Goal: Task Accomplishment & Management: Complete application form

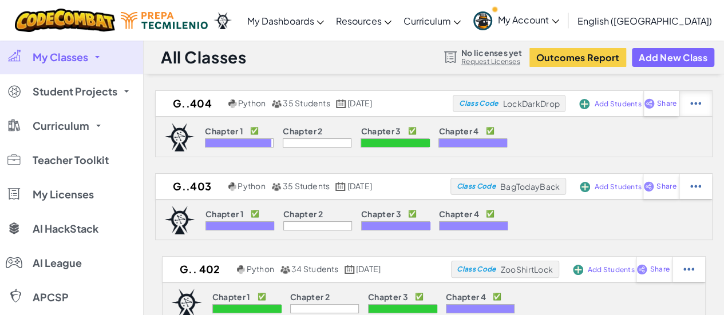
click at [701, 106] on img at bounding box center [695, 103] width 11 height 10
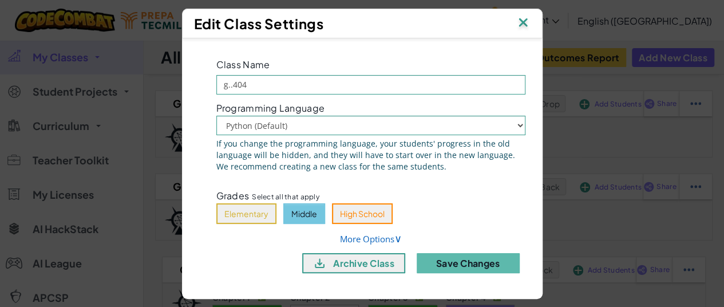
click at [519, 26] on img at bounding box center [522, 23] width 15 height 17
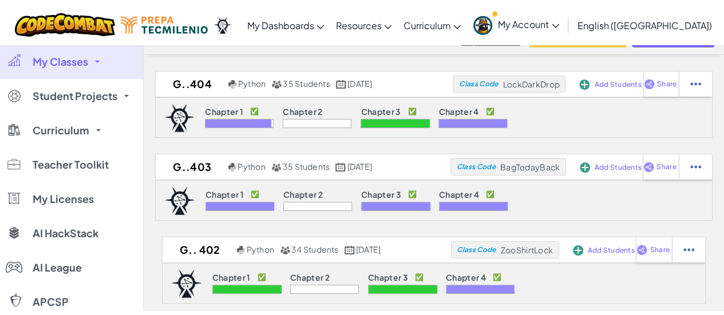
scroll to position [26, 0]
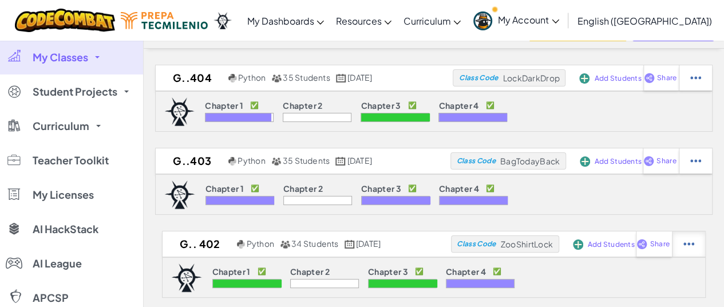
click at [699, 90] on div at bounding box center [694, 77] width 33 height 25
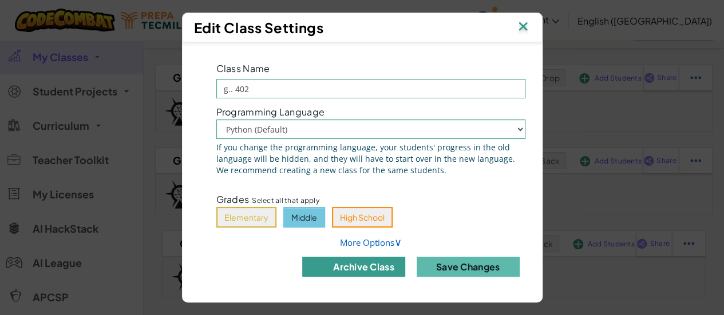
click at [366, 267] on button "archive class" at bounding box center [353, 267] width 103 height 20
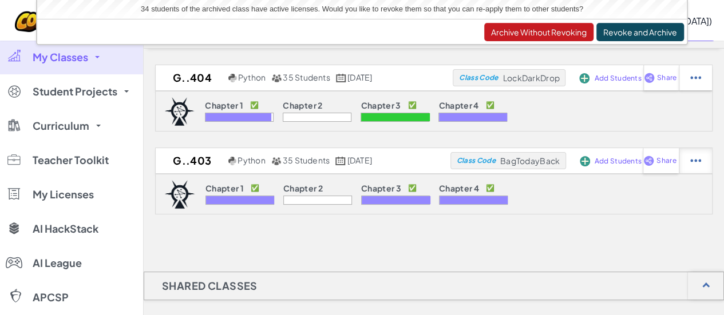
click at [712, 90] on div at bounding box center [694, 77] width 33 height 25
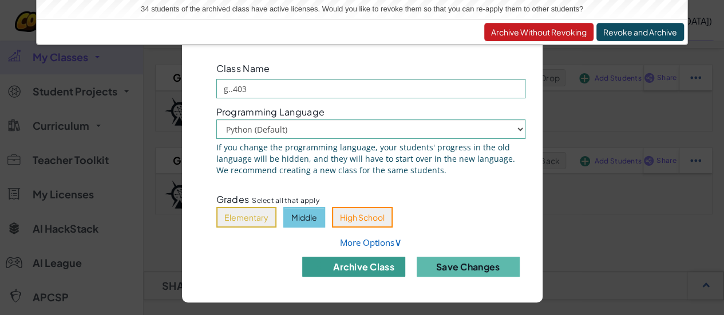
click at [335, 272] on button "archive class" at bounding box center [353, 267] width 103 height 20
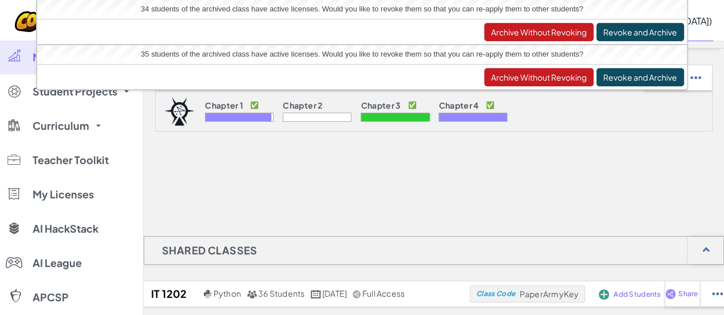
scroll to position [0, 0]
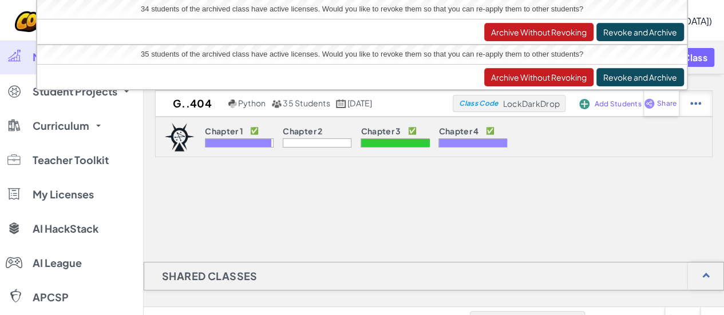
click at [709, 108] on div at bounding box center [694, 103] width 33 height 25
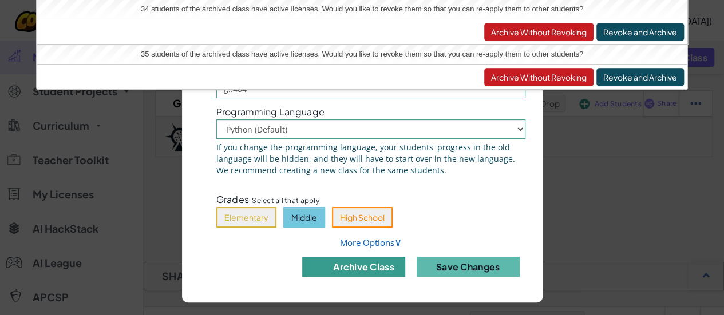
click at [349, 269] on button "archive class" at bounding box center [353, 267] width 103 height 20
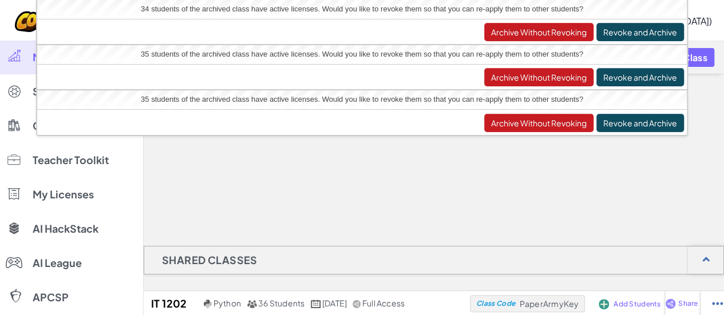
click at [606, 170] on div at bounding box center [434, 131] width 580 height 114
click at [639, 34] on button "Revoke and Archive" at bounding box center [640, 32] width 88 height 18
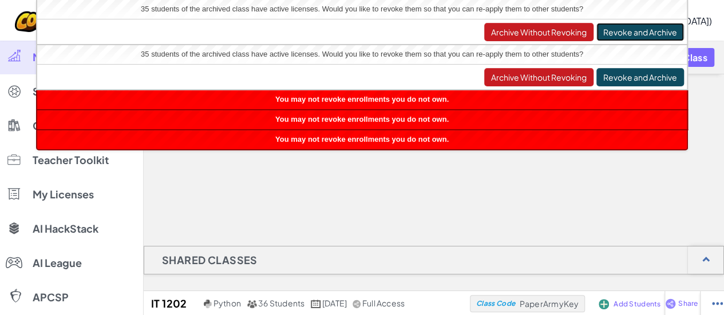
click at [639, 34] on button "Revoke and Archive" at bounding box center [640, 32] width 88 height 18
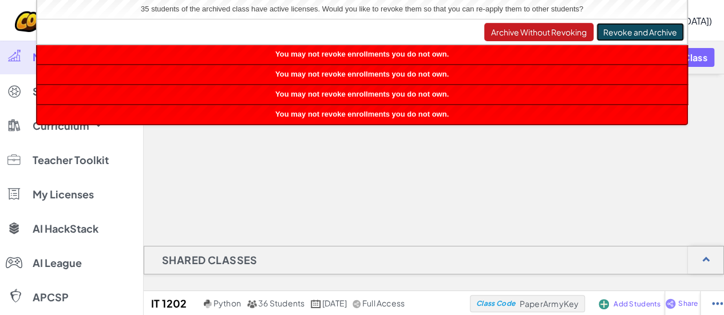
click at [639, 34] on button "Revoke and Archive" at bounding box center [640, 32] width 88 height 18
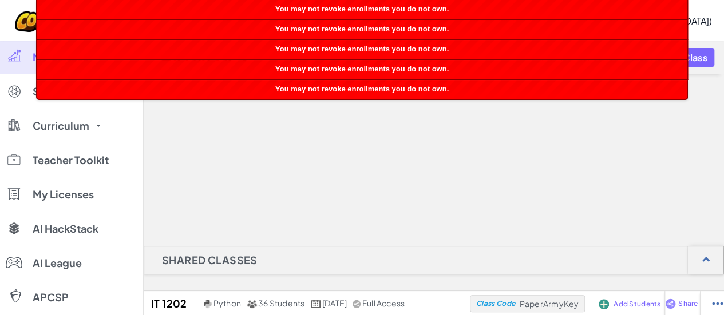
click at [620, 126] on div at bounding box center [434, 131] width 580 height 114
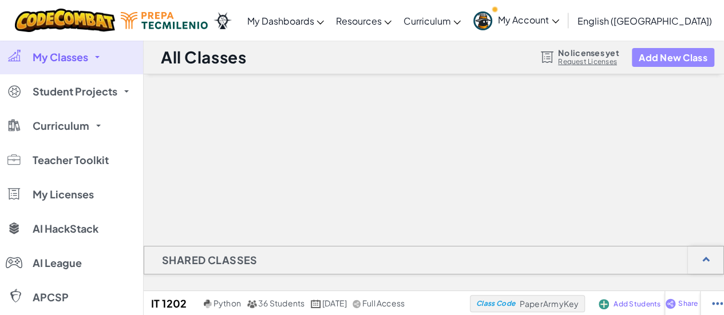
click at [684, 55] on button "Add New Class" at bounding box center [672, 57] width 82 height 19
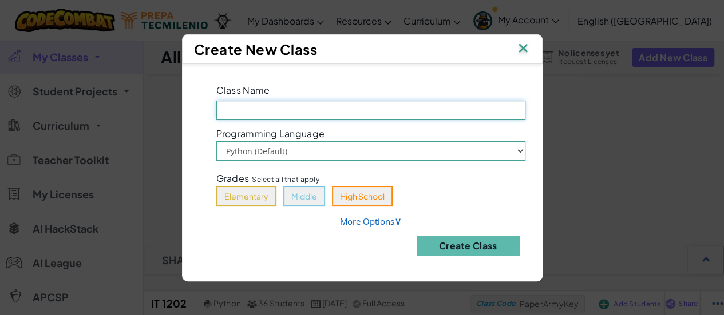
click at [397, 110] on input "Class Name Field is required" at bounding box center [370, 110] width 309 height 19
type input "s.1204"
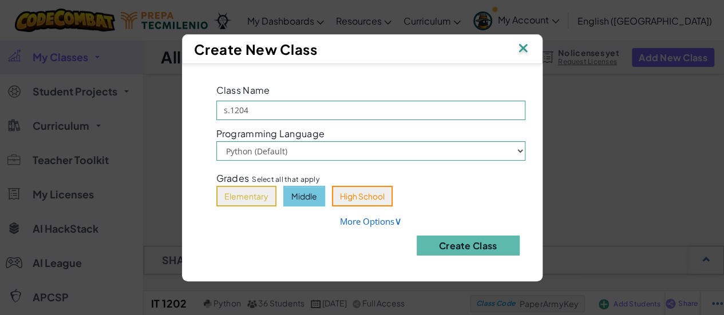
click at [301, 199] on button "Middle" at bounding box center [304, 196] width 42 height 21
click at [467, 247] on button "Create Class" at bounding box center [467, 246] width 103 height 20
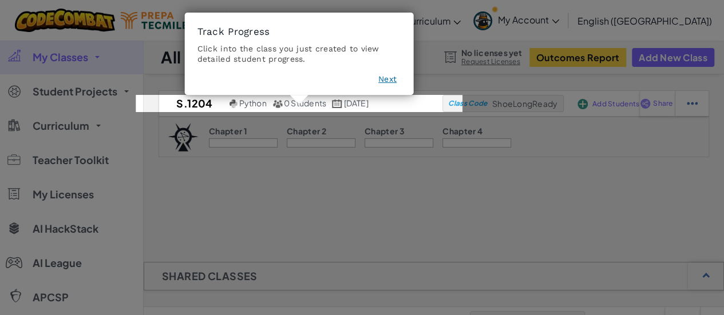
click at [393, 78] on button "Next" at bounding box center [387, 79] width 18 height 11
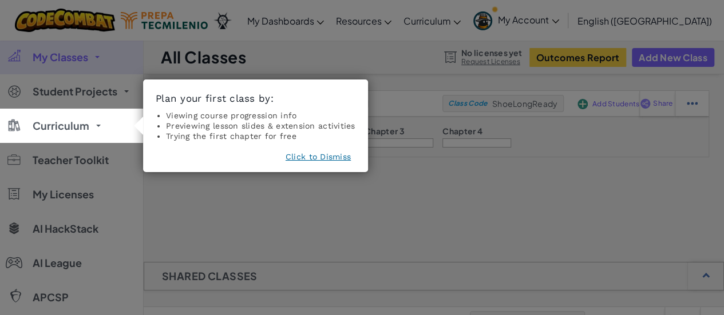
click at [325, 153] on button "Click to Dismiss" at bounding box center [317, 156] width 65 height 11
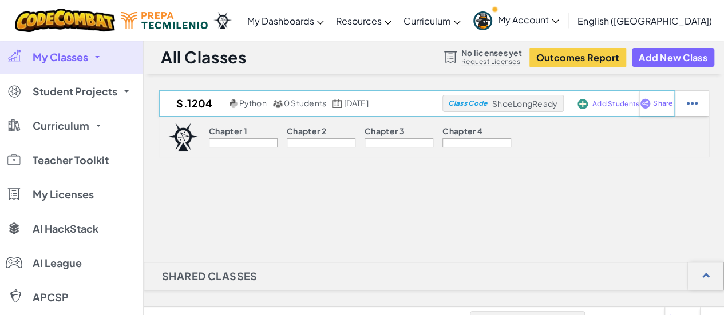
click at [487, 104] on span "Class Code" at bounding box center [467, 103] width 39 height 7
click at [557, 106] on span "ShoeLongReady" at bounding box center [524, 103] width 65 height 10
click at [486, 100] on span "Class Code" at bounding box center [467, 103] width 39 height 7
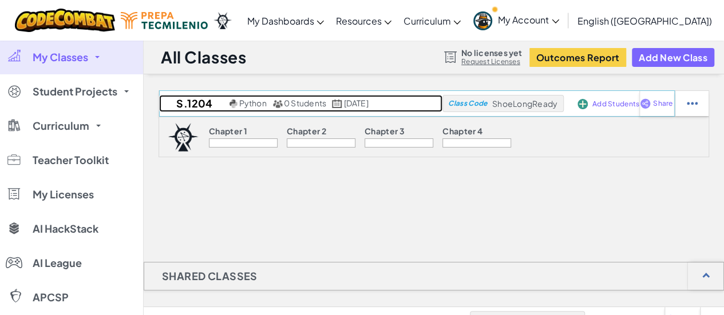
click at [175, 104] on h2 "s.1204" at bounding box center [192, 103] width 67 height 17
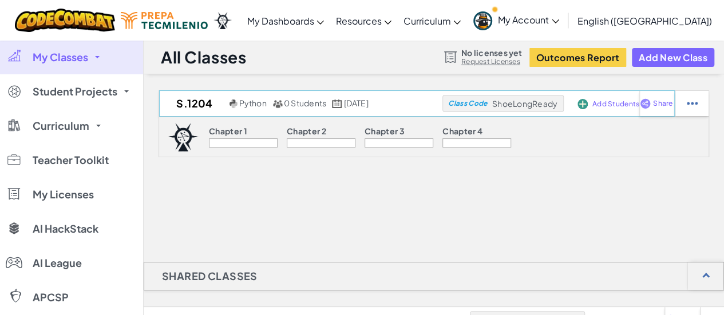
click at [563, 104] on div "Class Code ShoeLongReady" at bounding box center [502, 103] width 121 height 17
drag, startPoint x: 575, startPoint y: 101, endPoint x: 510, endPoint y: 99, distance: 65.2
click at [510, 99] on div "Class Code ShoeLongReady" at bounding box center [502, 103] width 121 height 17
copy span "ShoeLongReady"
